Goal: Task Accomplishment & Management: Complete application form

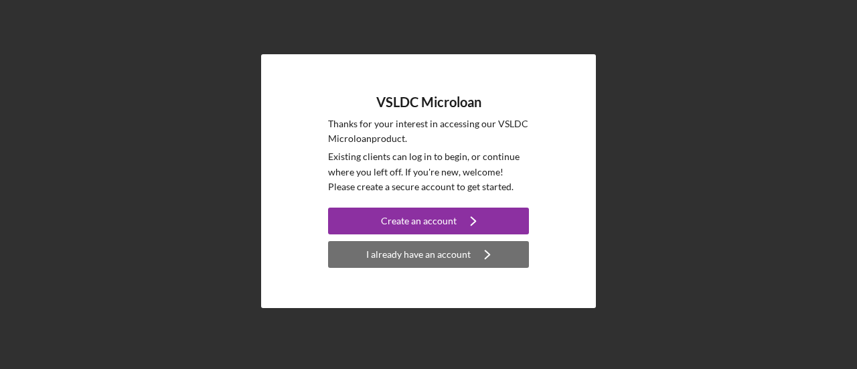
click at [427, 255] on div "I already have an account" at bounding box center [418, 254] width 104 height 27
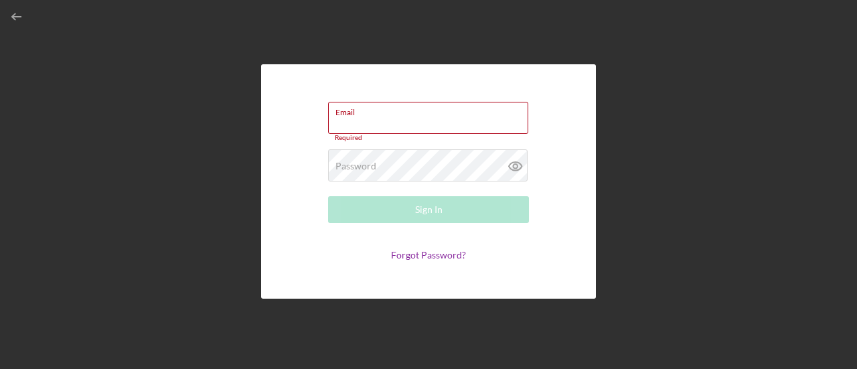
type input "[EMAIL_ADDRESS][PERSON_NAME][DOMAIN_NAME]"
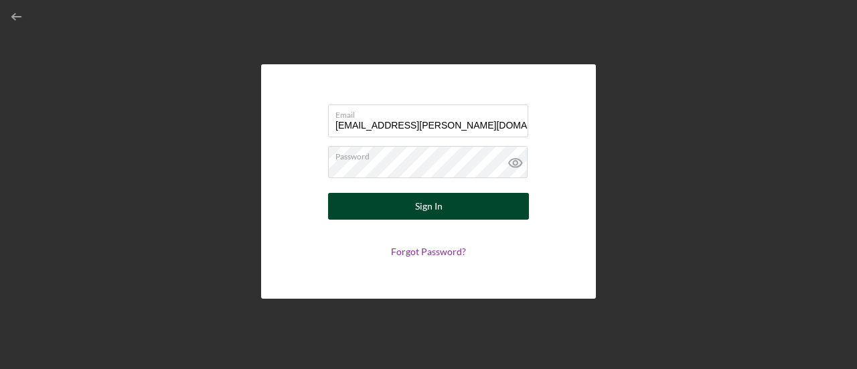
click at [392, 209] on button "Sign In" at bounding box center [428, 206] width 201 height 27
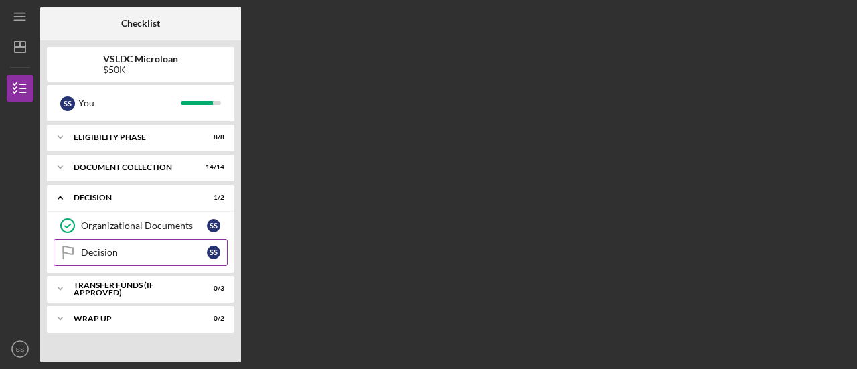
click at [103, 251] on div "Decision" at bounding box center [144, 252] width 126 height 11
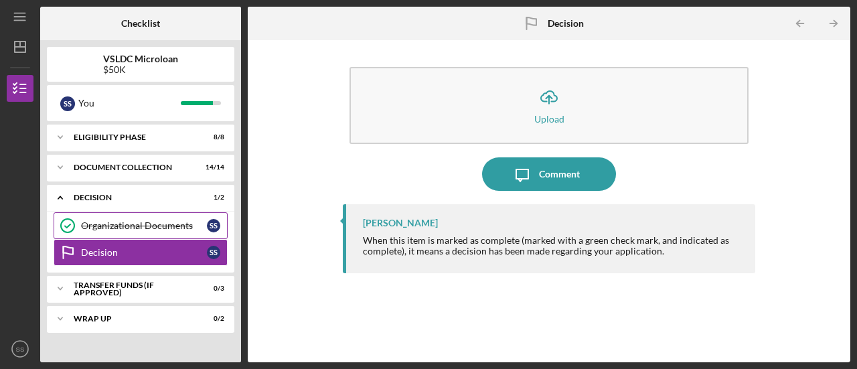
click at [104, 222] on div "Organizational Documents" at bounding box center [144, 225] width 126 height 11
